Goal: Information Seeking & Learning: Learn about a topic

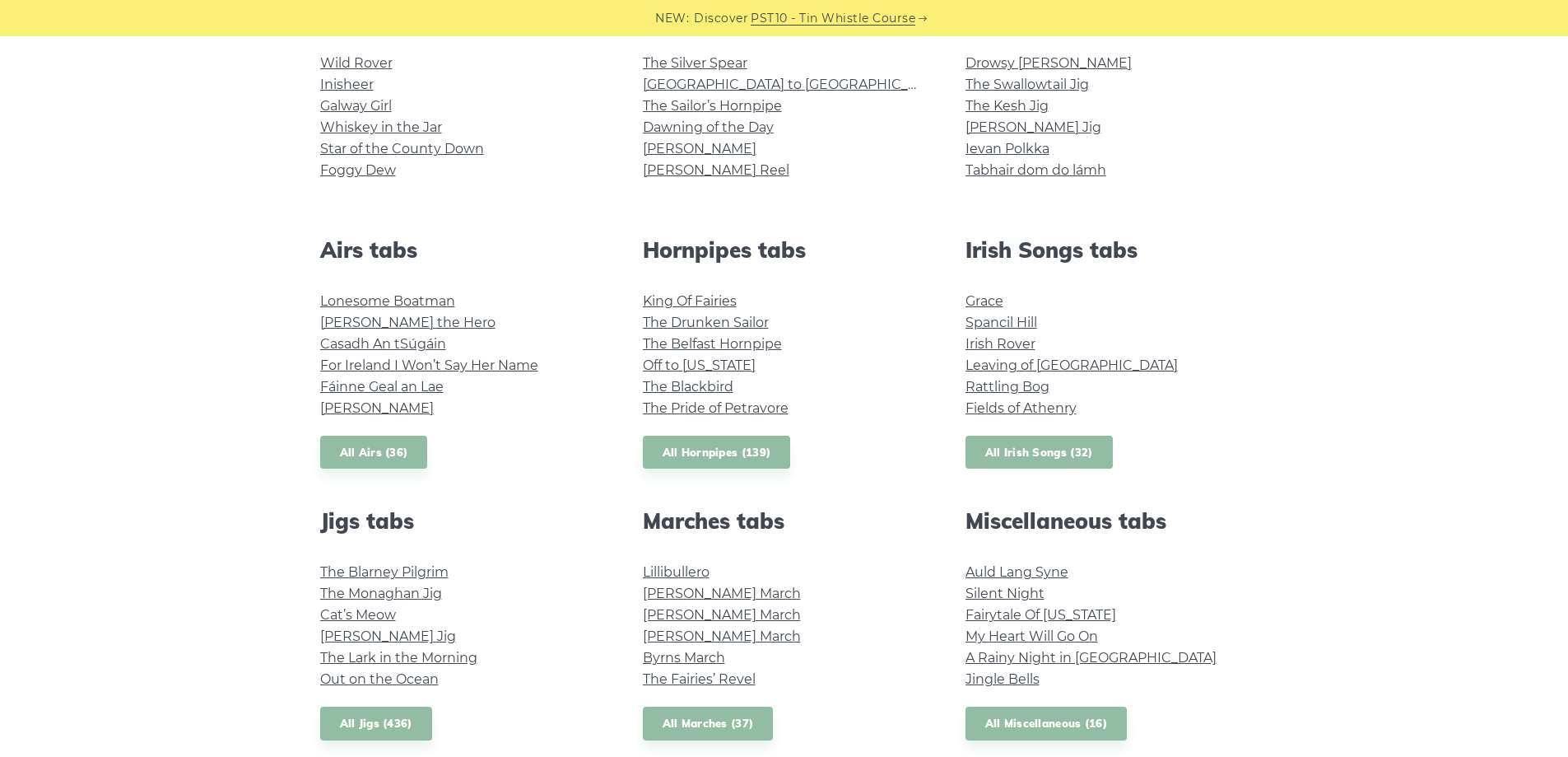
scroll to position [494, 0]
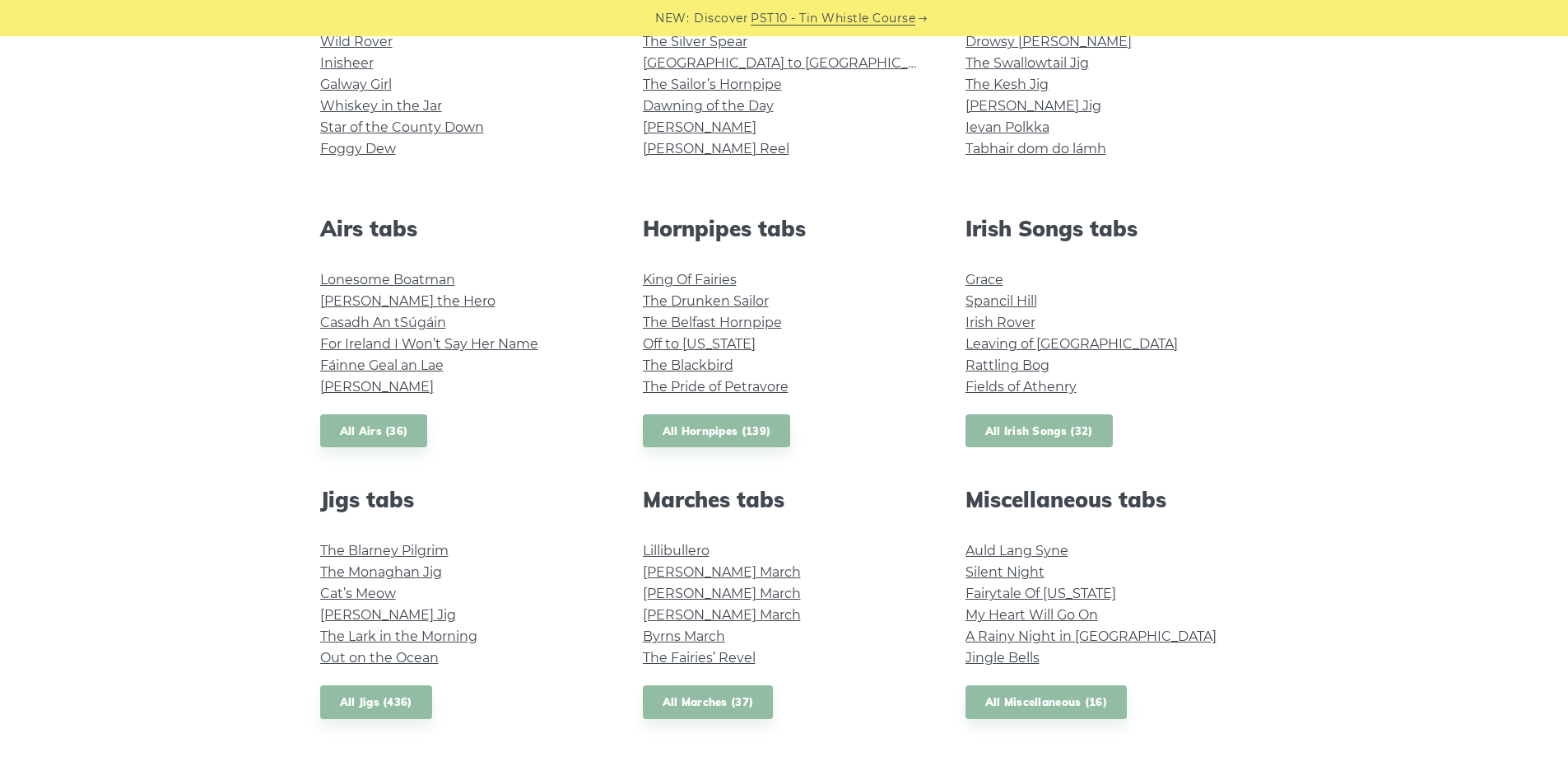
click at [1052, 425] on link "All Irish Songs (32)" at bounding box center [1038, 431] width 147 height 34
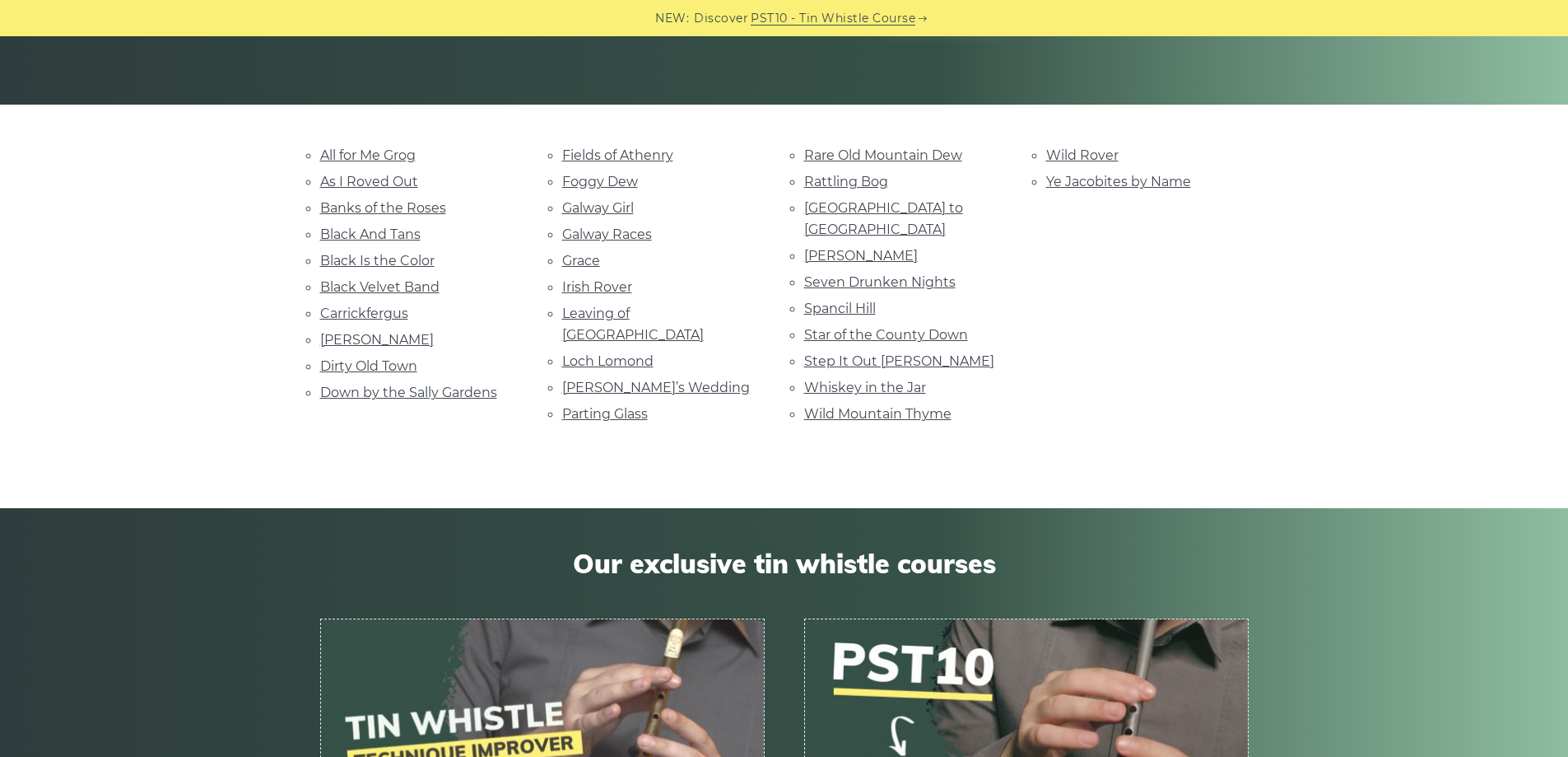
scroll to position [330, 0]
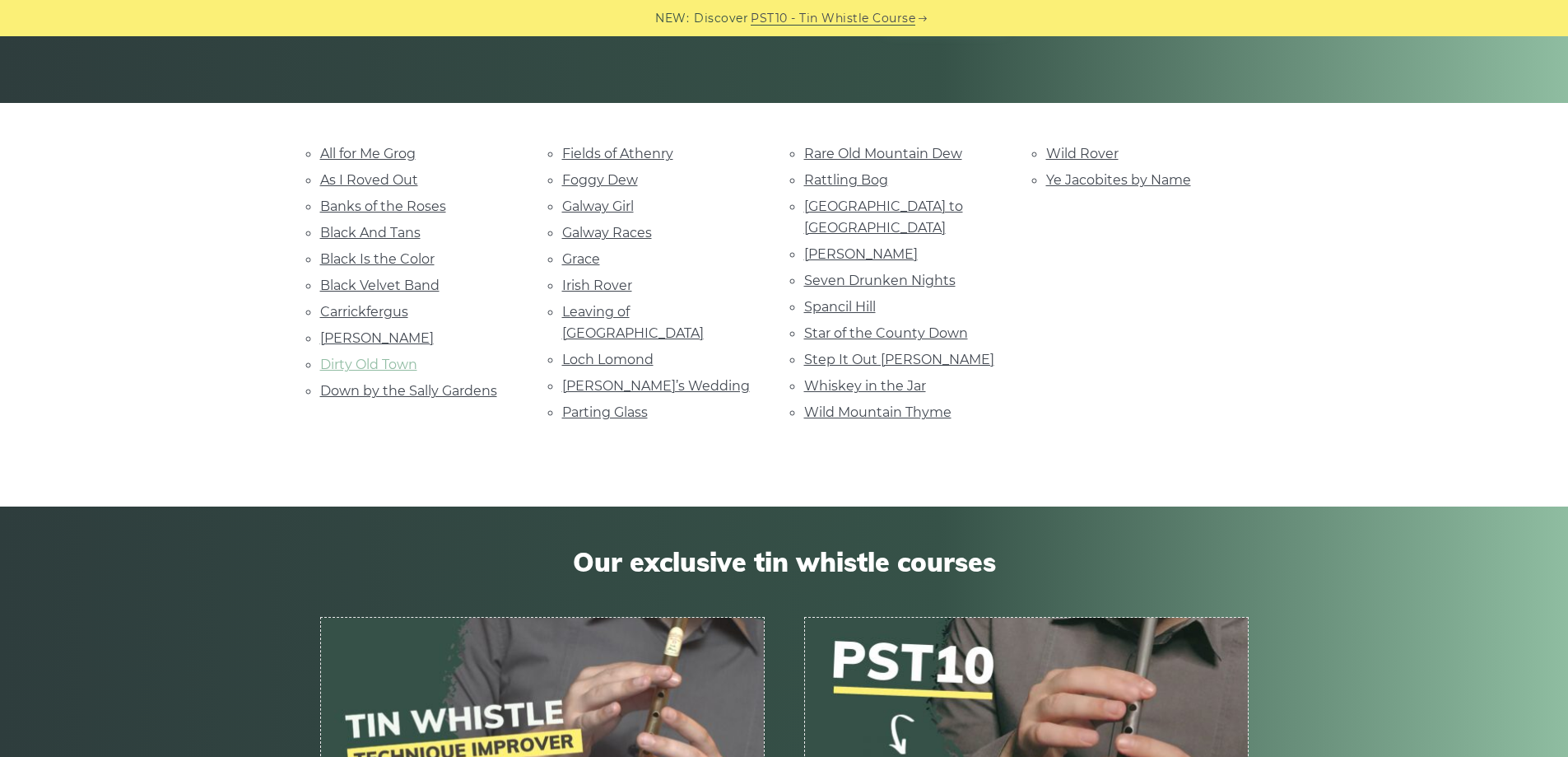
click at [368, 366] on link "Dirty Old Town" at bounding box center [368, 364] width 97 height 16
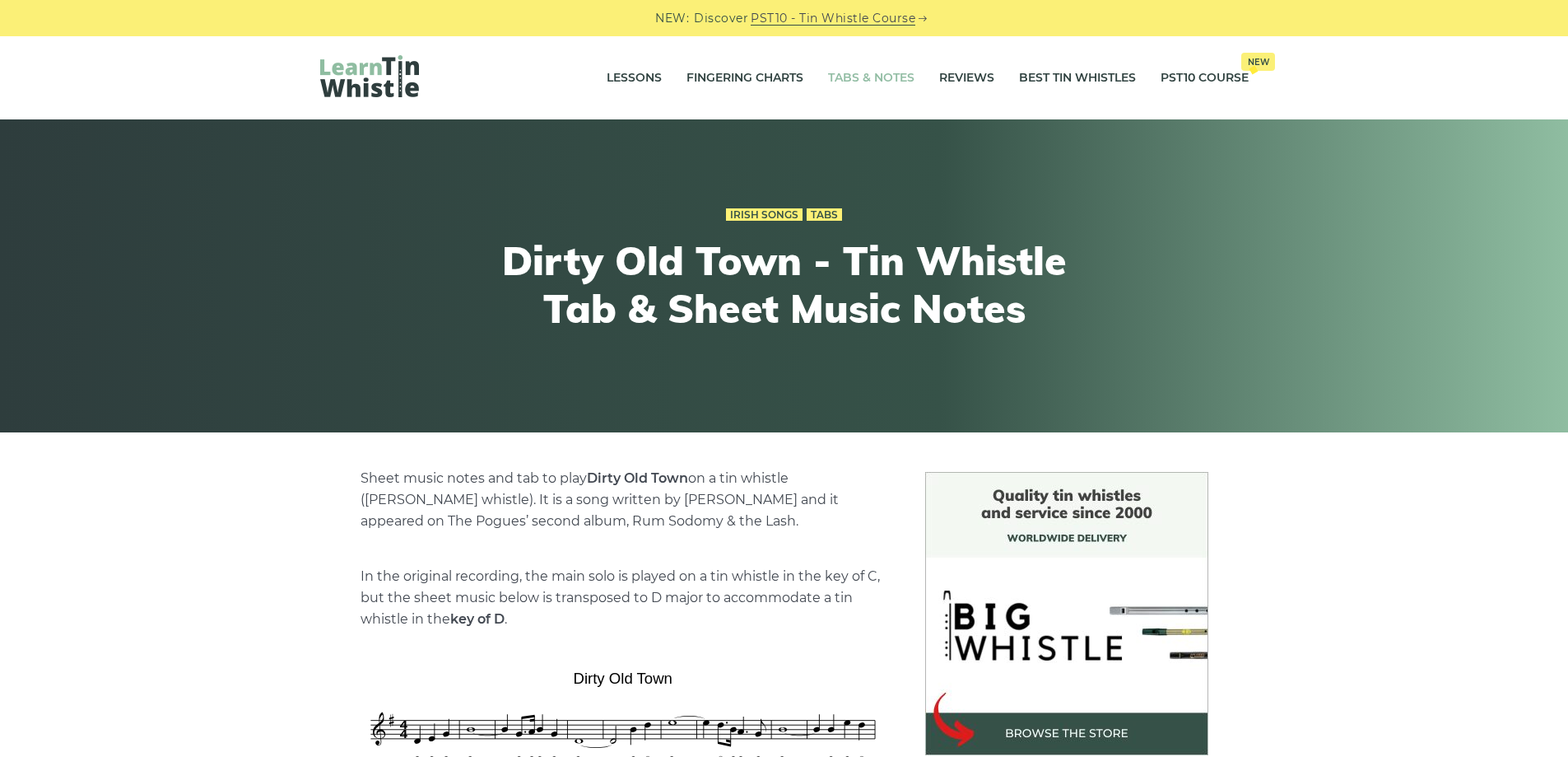
click at [881, 71] on link "Tabs & Notes" at bounding box center [871, 78] width 86 height 41
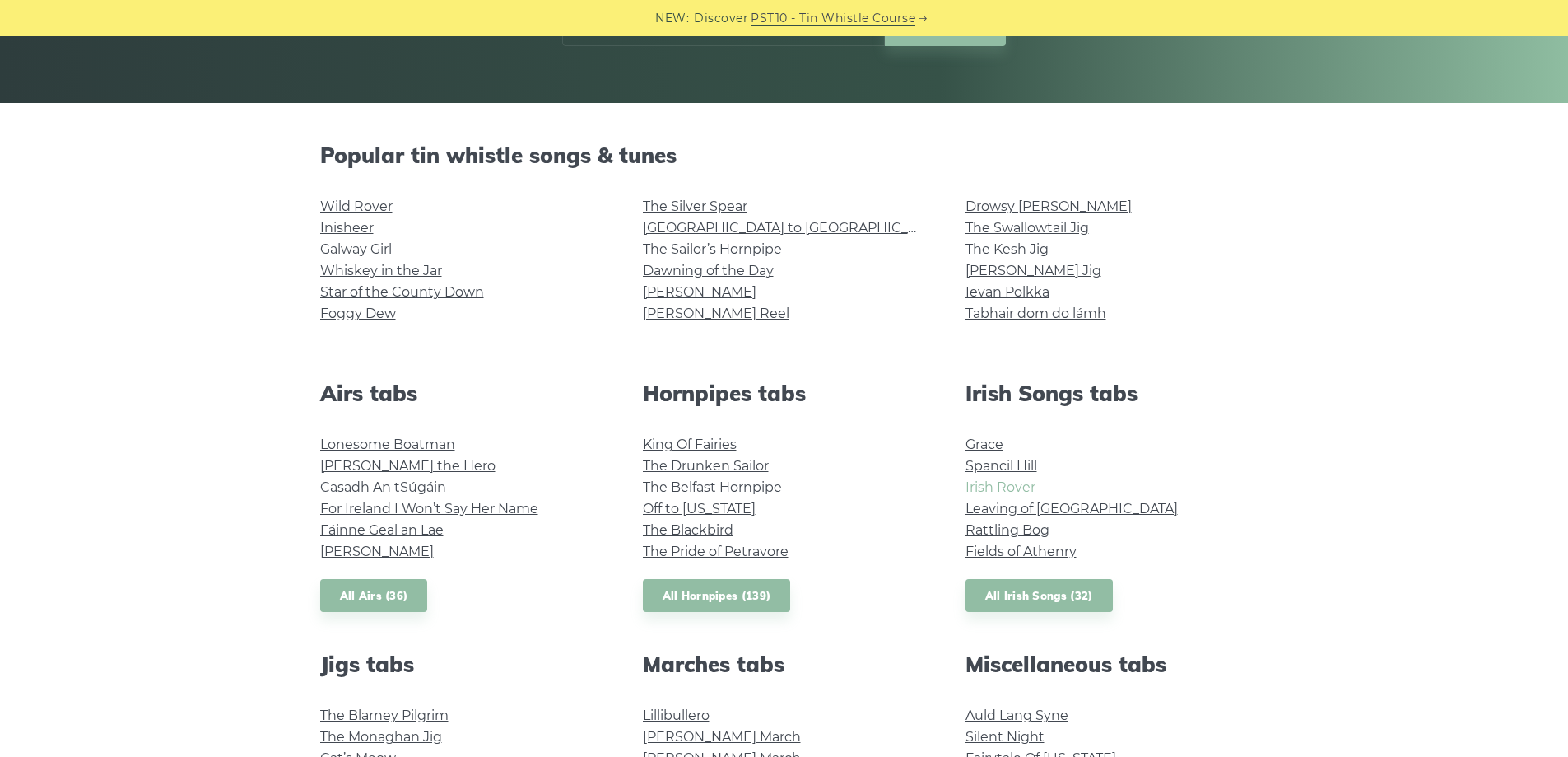
scroll to position [577, 0]
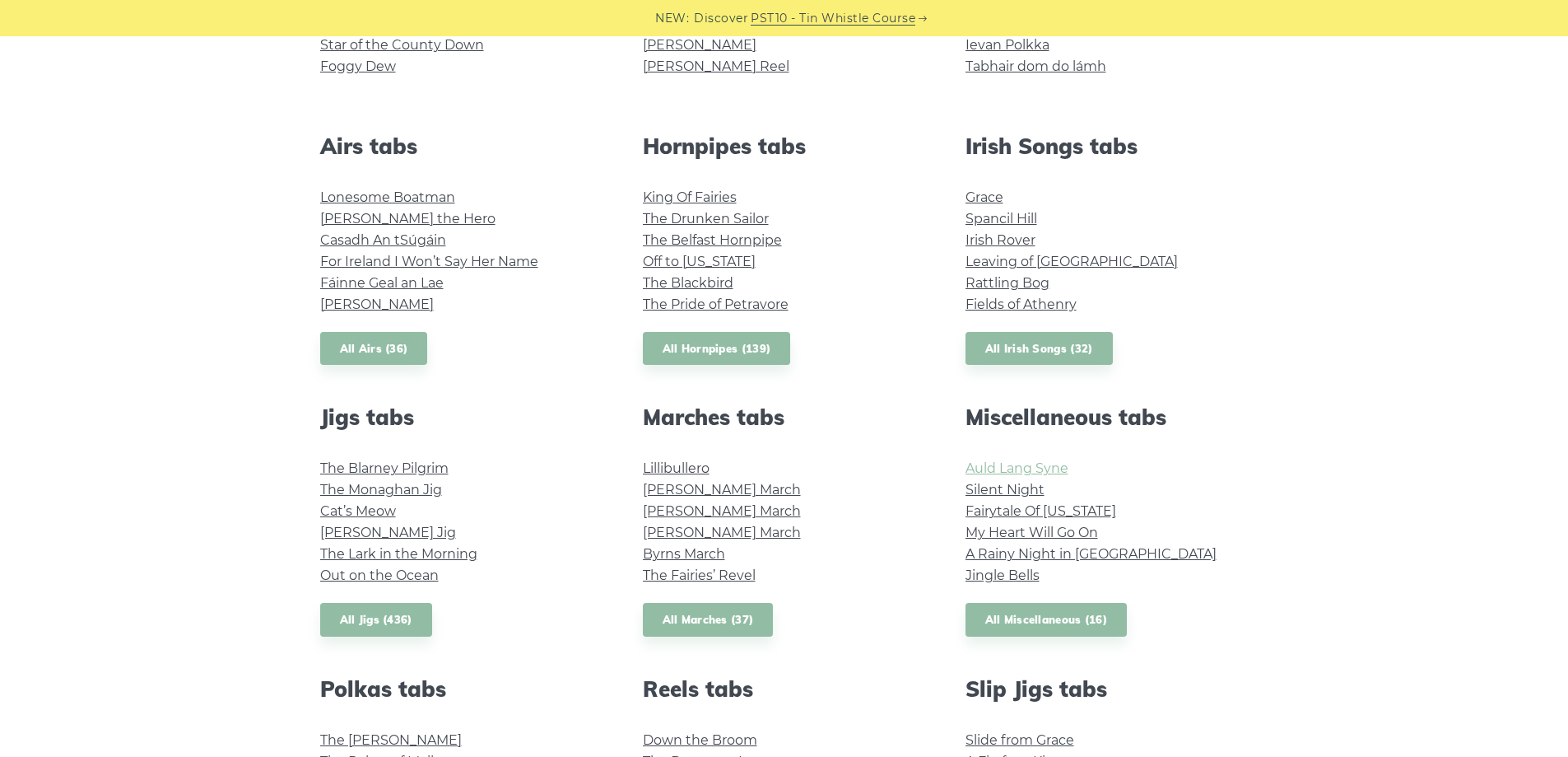
click at [1006, 469] on link "Auld Lang Syne" at bounding box center [1017, 468] width 103 height 16
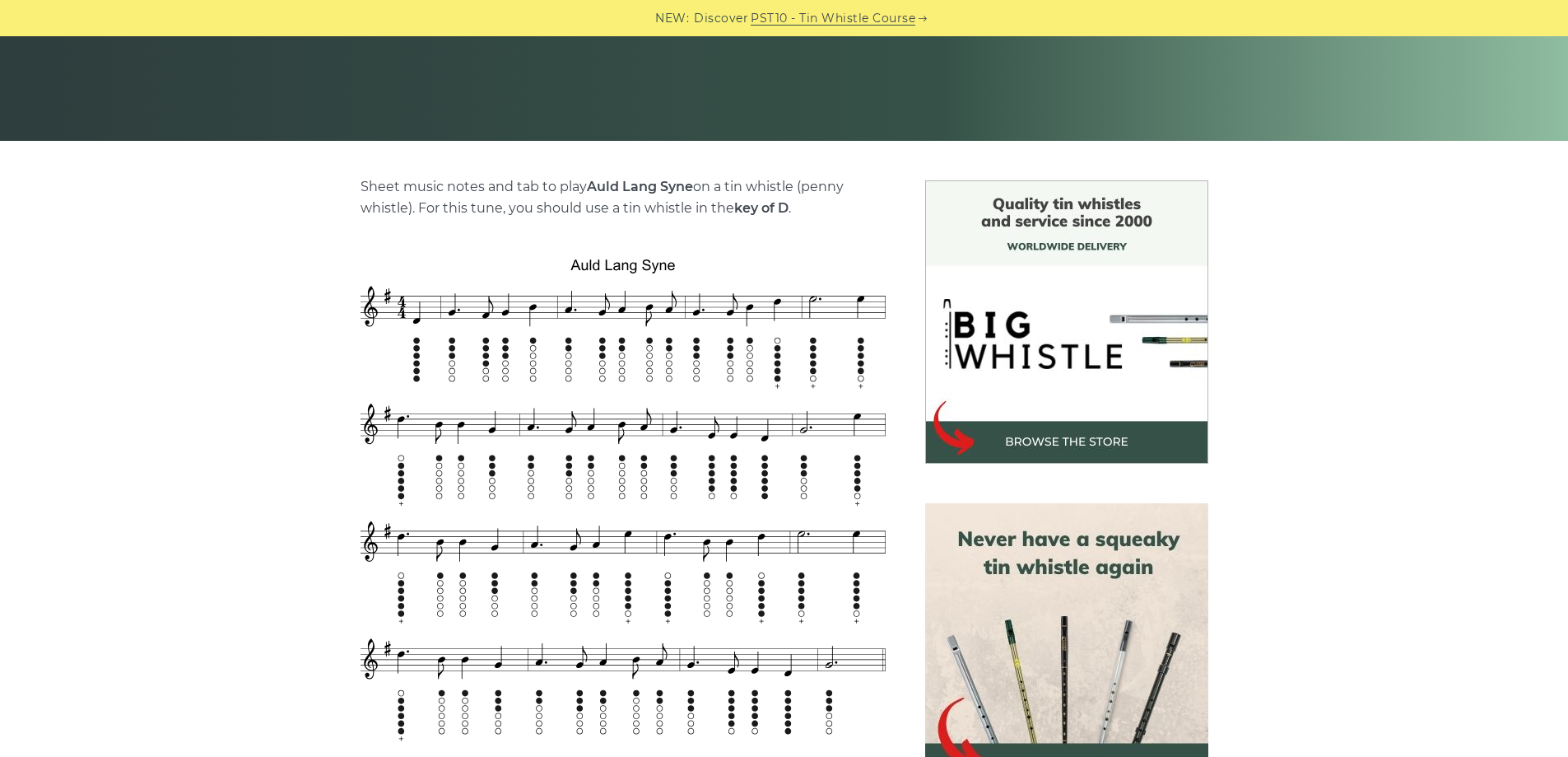
scroll to position [330, 0]
